Goal: Entertainment & Leisure: Consume media (video, audio)

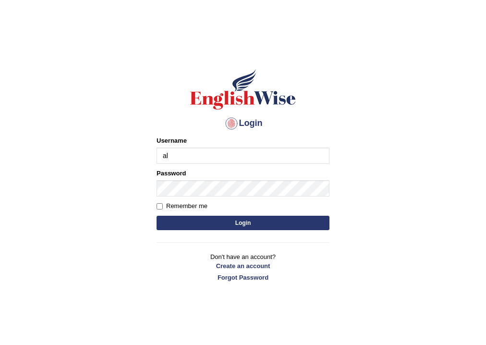
type input "a"
type input "Pacheco"
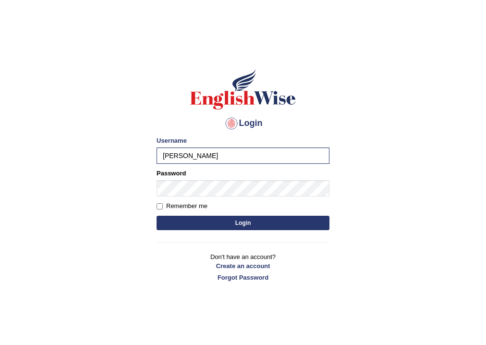
click at [189, 217] on button "Login" at bounding box center [243, 223] width 173 height 14
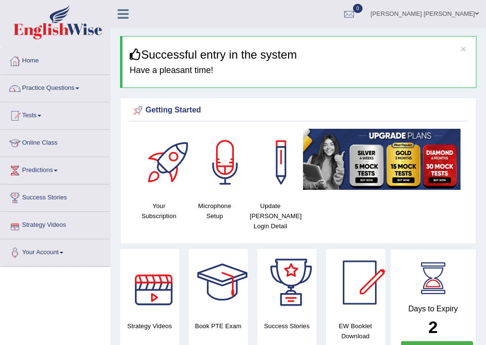
click at [50, 224] on link "Strategy Videos" at bounding box center [54, 224] width 109 height 24
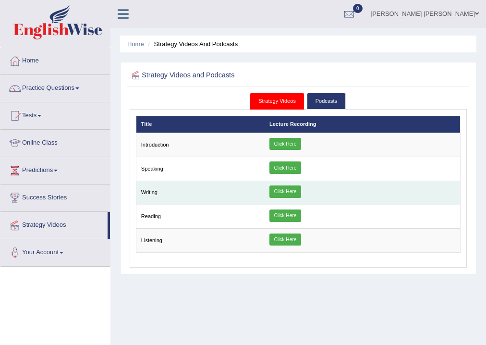
click at [289, 193] on link "Click Here" at bounding box center [285, 191] width 32 height 12
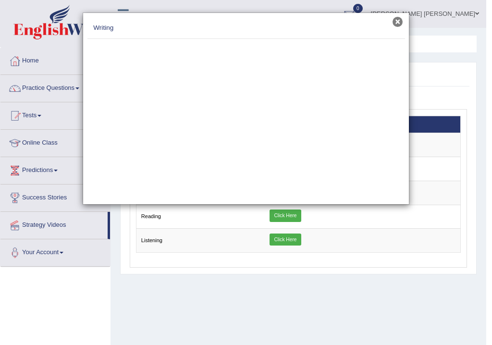
click at [398, 24] on button "×" at bounding box center [397, 22] width 10 height 10
